Goal: Task Accomplishment & Management: Manage account settings

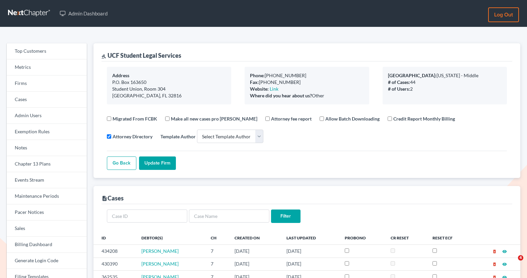
select select
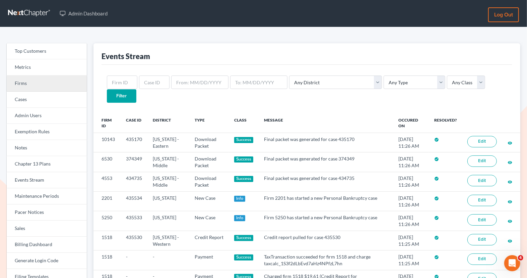
click at [61, 87] on link "Firms" at bounding box center [47, 83] width 80 height 16
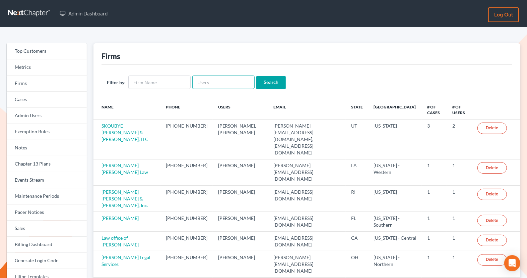
click at [209, 86] on input "text" at bounding box center [223, 81] width 62 height 13
paste input "sherman@flemingandlowenberg.com"
type input "sherman@flemingandlowenberg.com"
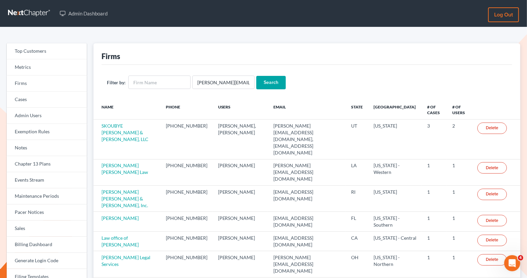
click at [275, 83] on input "Search" at bounding box center [270, 82] width 29 height 13
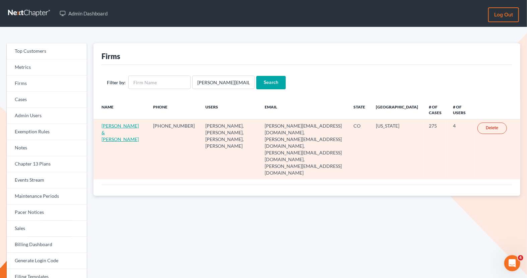
click at [113, 123] on link "Fleming & Lowenberg" at bounding box center [120, 132] width 37 height 19
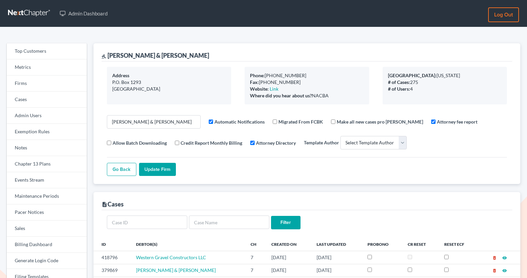
select select
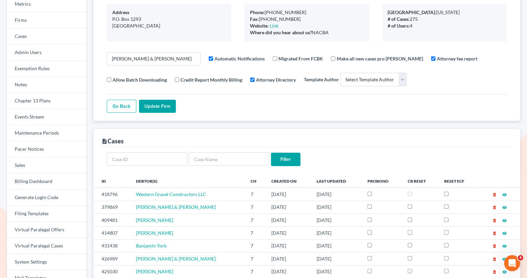
scroll to position [82, 0]
